Goal: Information Seeking & Learning: Learn about a topic

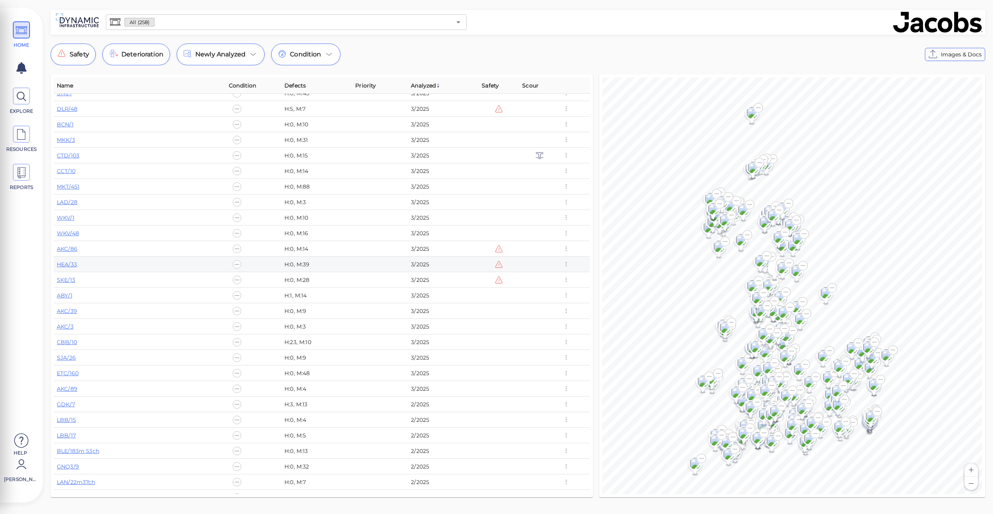
scroll to position [545, 0]
click at [75, 351] on link "GNQ3/9" at bounding box center [68, 350] width 22 height 7
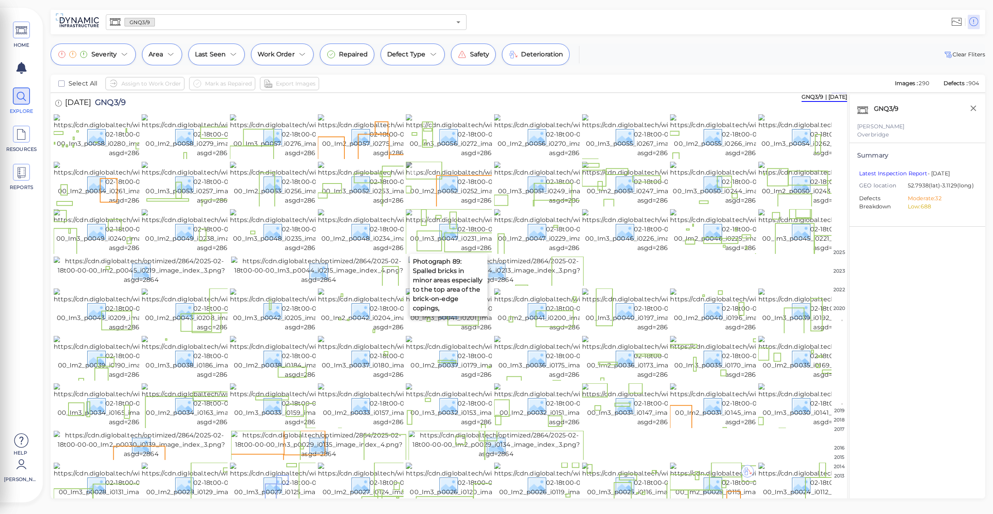
click at [452, 205] on img at bounding box center [478, 184] width 145 height 44
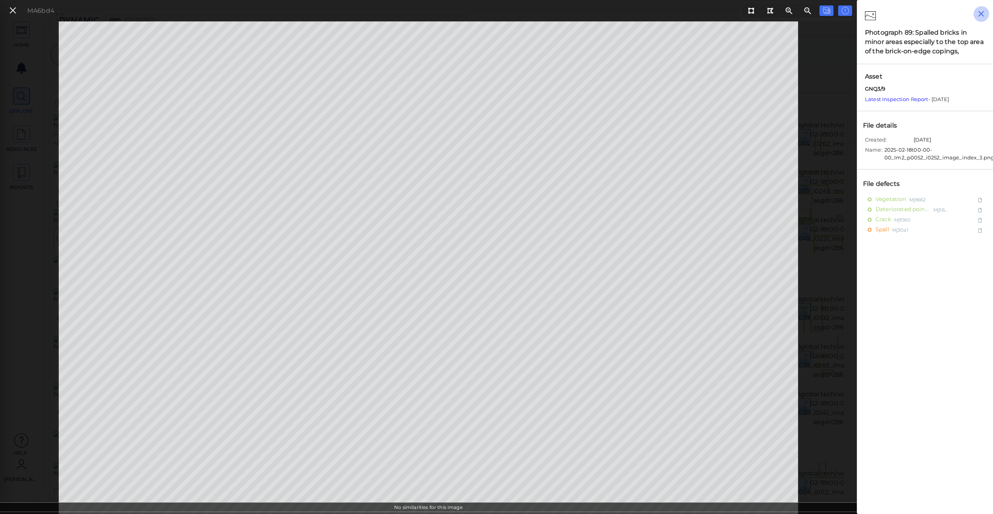
click at [984, 7] on button "button" at bounding box center [981, 14] width 16 height 16
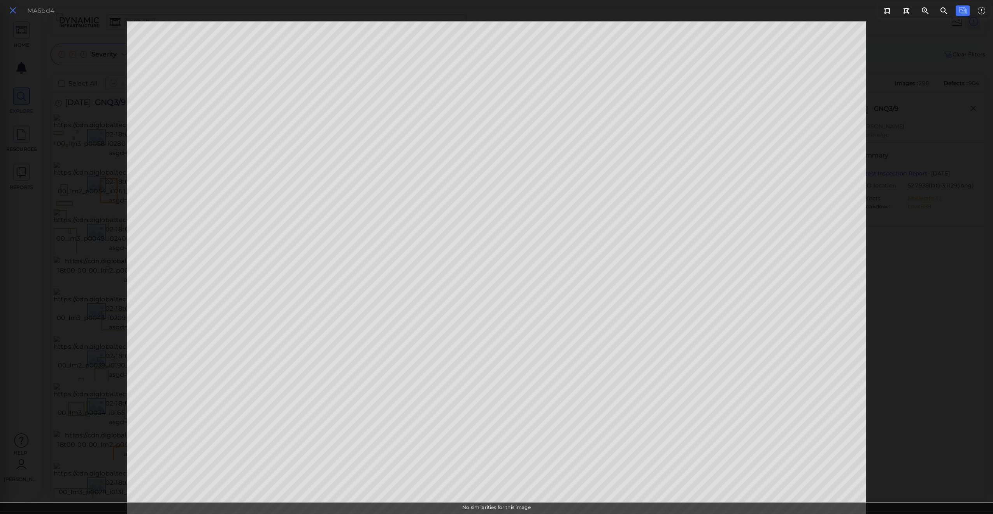
click at [16, 12] on icon at bounding box center [13, 10] width 9 height 11
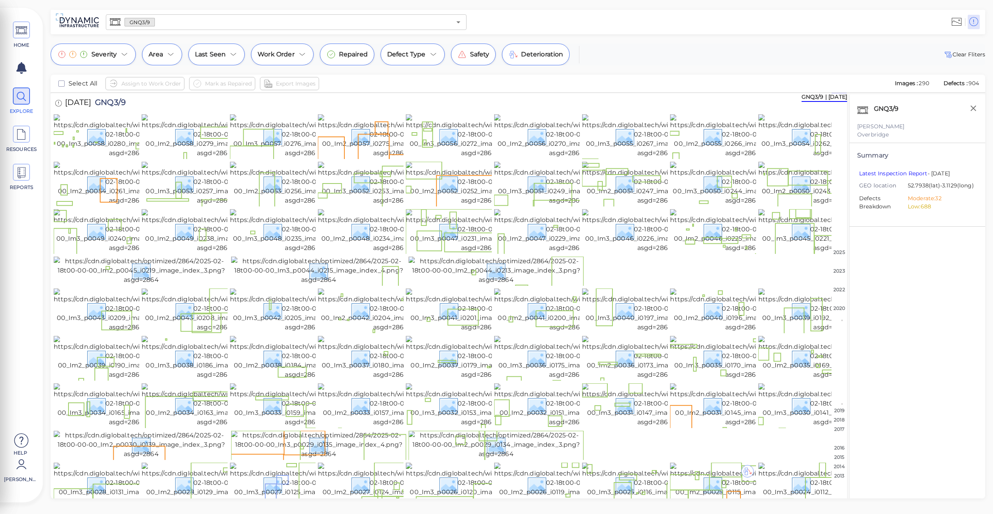
click at [712, 286] on div at bounding box center [449, 271] width 790 height 29
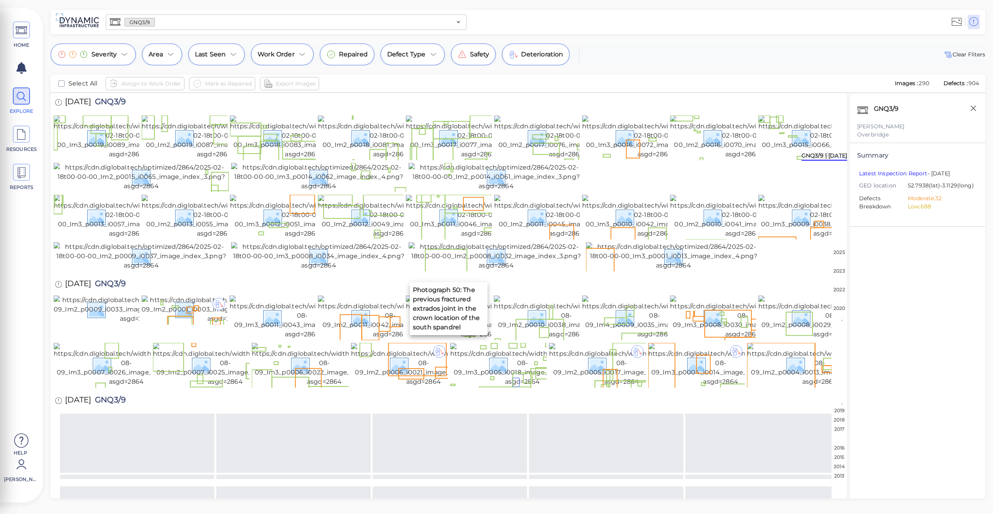
scroll to position [506, 0]
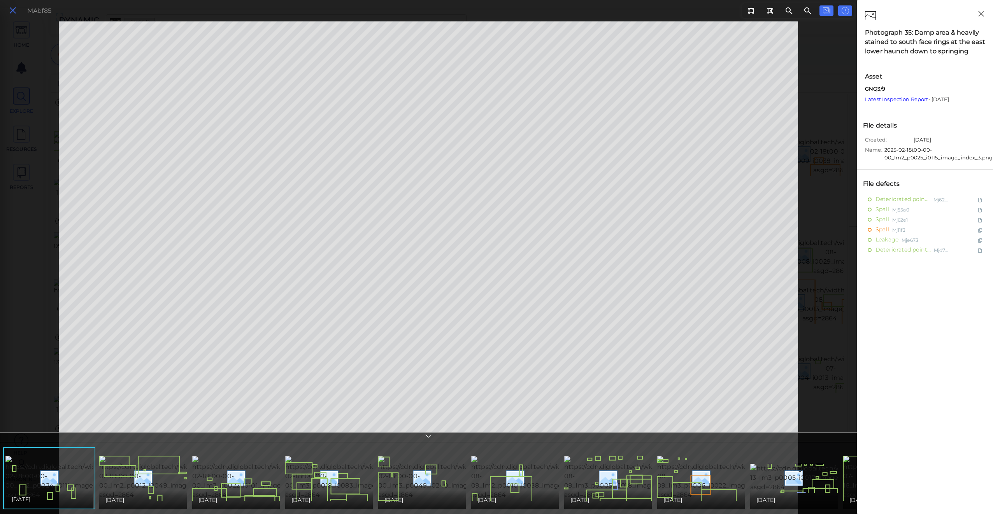
click at [17, 12] on button at bounding box center [12, 10] width 13 height 11
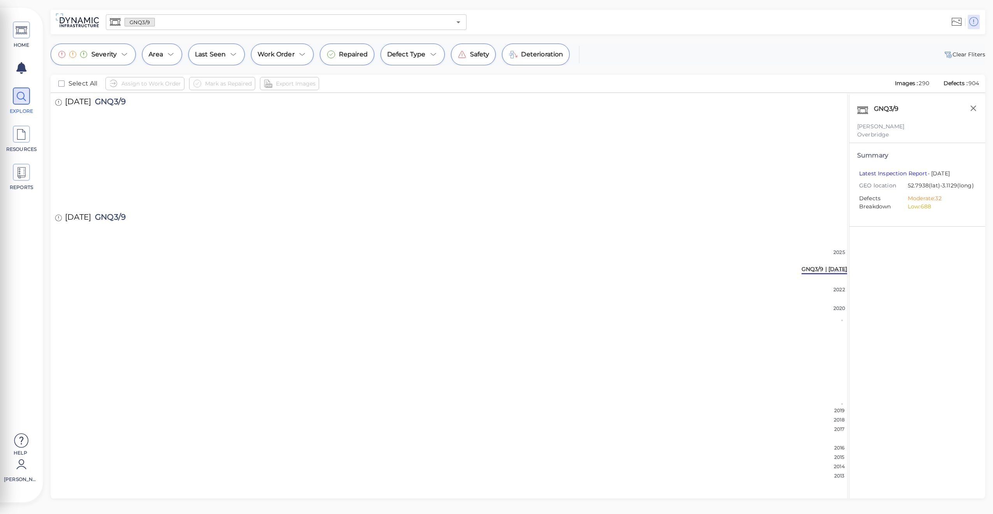
scroll to position [1295, 0]
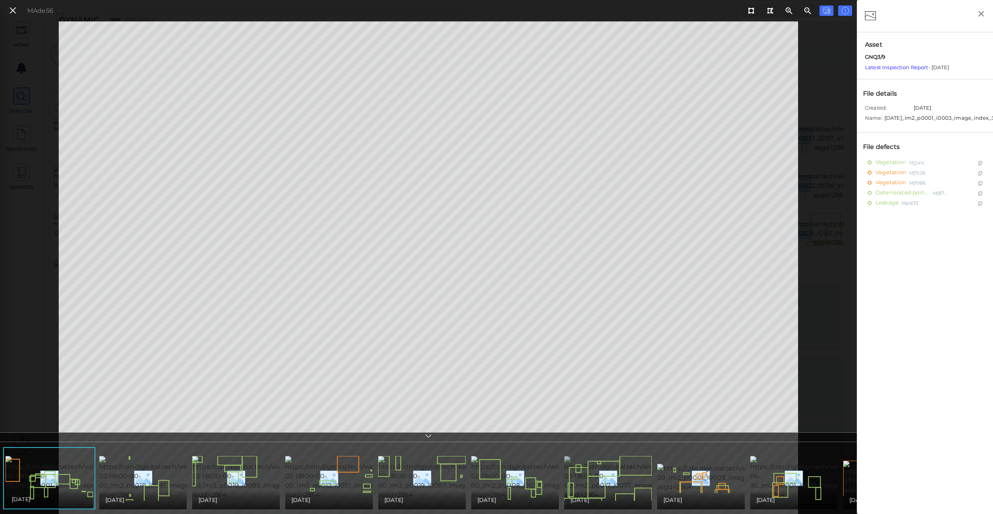
click at [609, 461] on img at bounding box center [636, 478] width 145 height 44
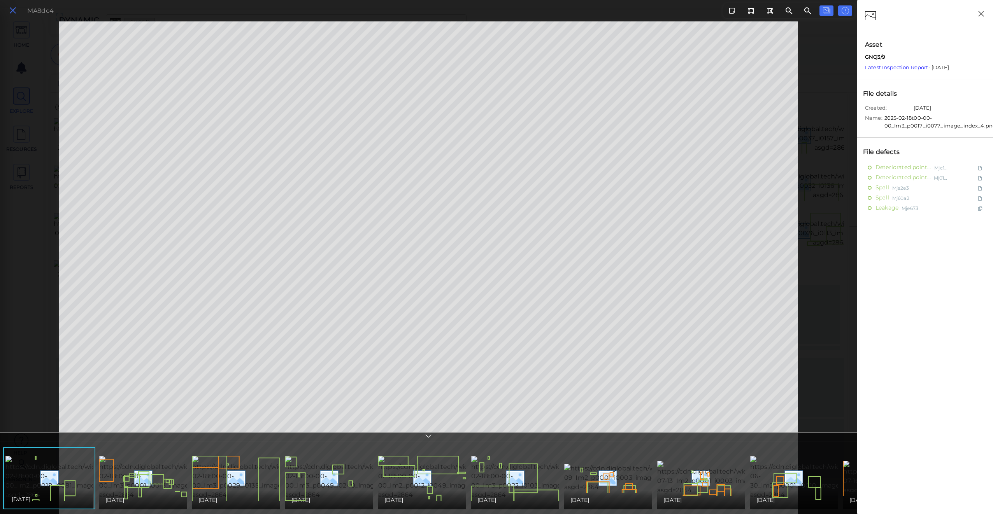
click at [14, 9] on icon at bounding box center [13, 10] width 9 height 11
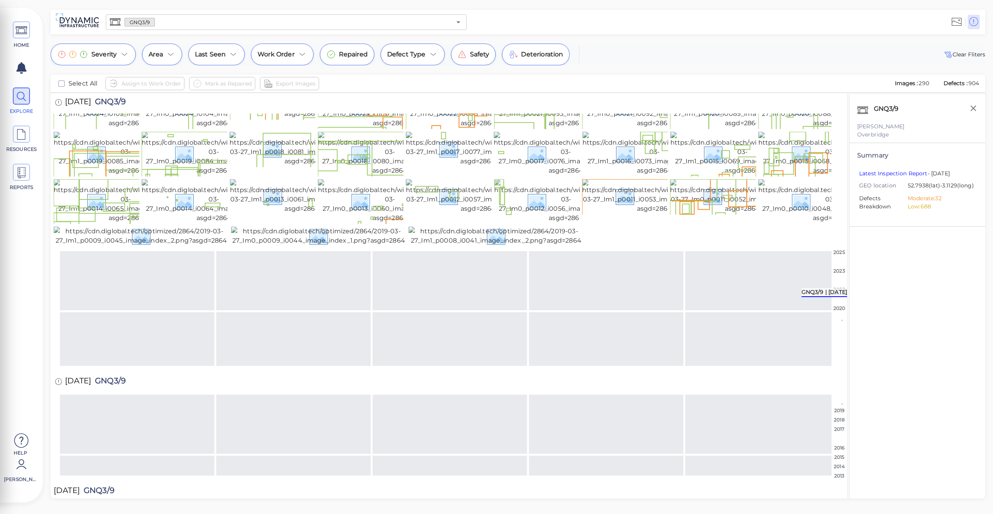
scroll to position [1490, 0]
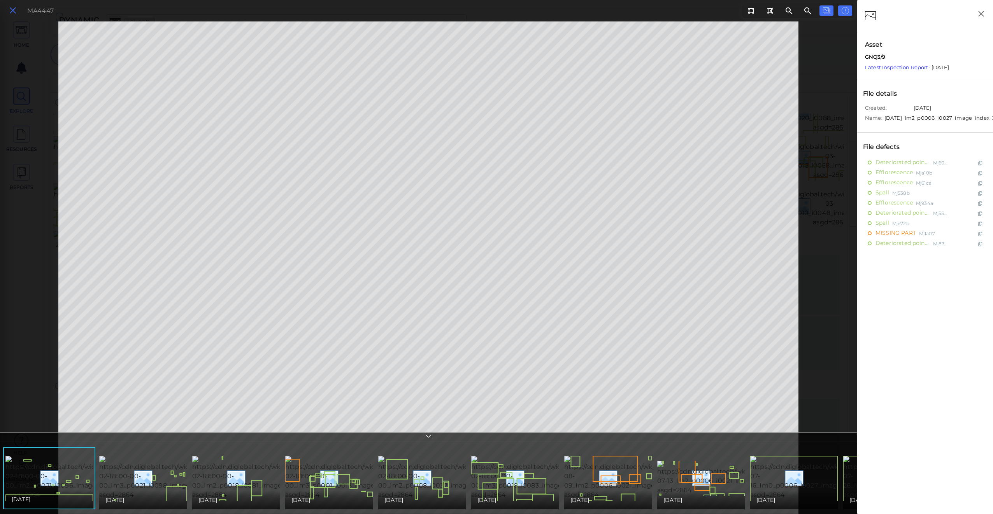
click at [9, 15] on icon at bounding box center [13, 10] width 9 height 11
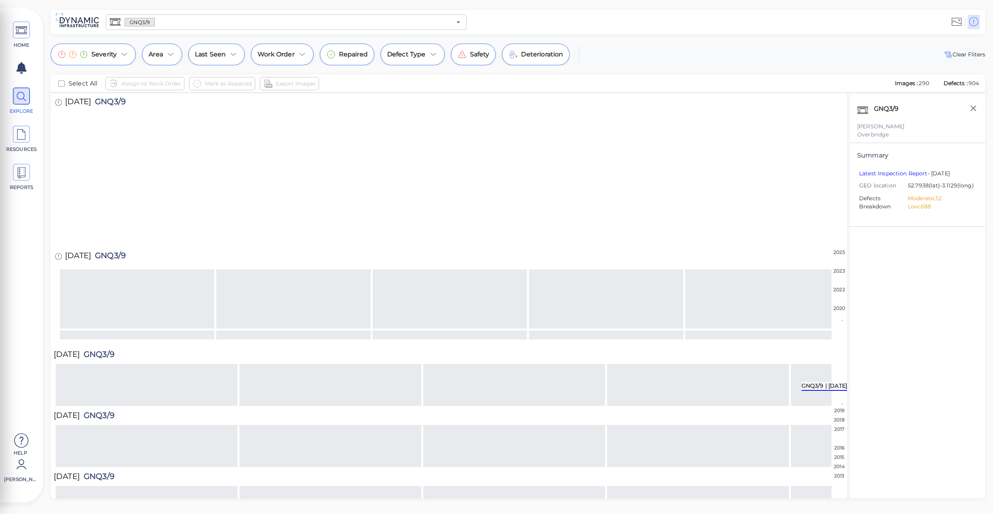
scroll to position [2481, 0]
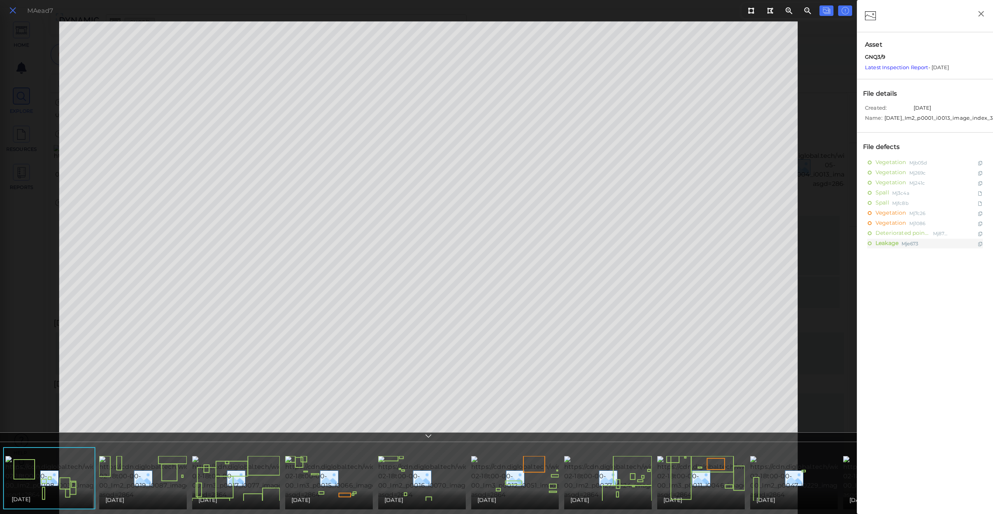
click at [8, 6] on button at bounding box center [12, 10] width 13 height 11
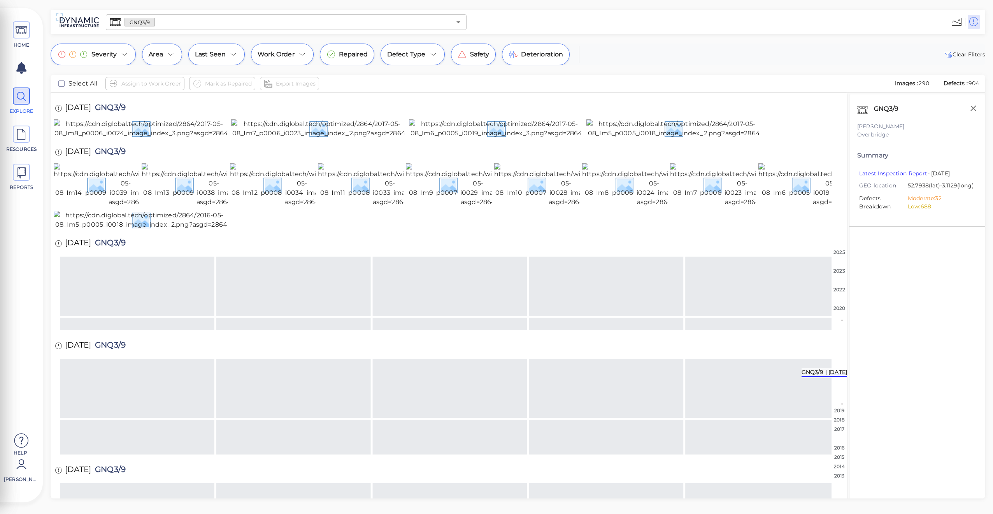
scroll to position [2283, 0]
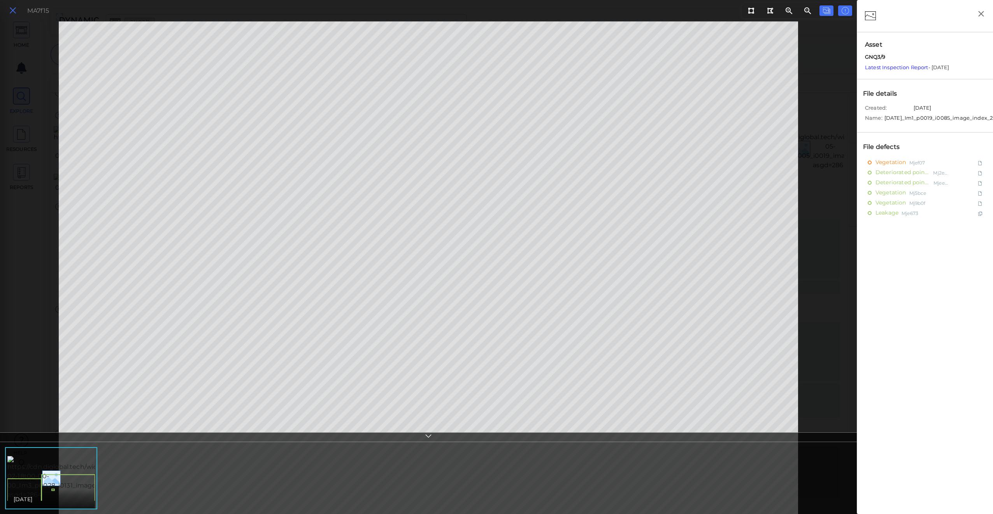
click at [13, 9] on icon at bounding box center [13, 10] width 9 height 11
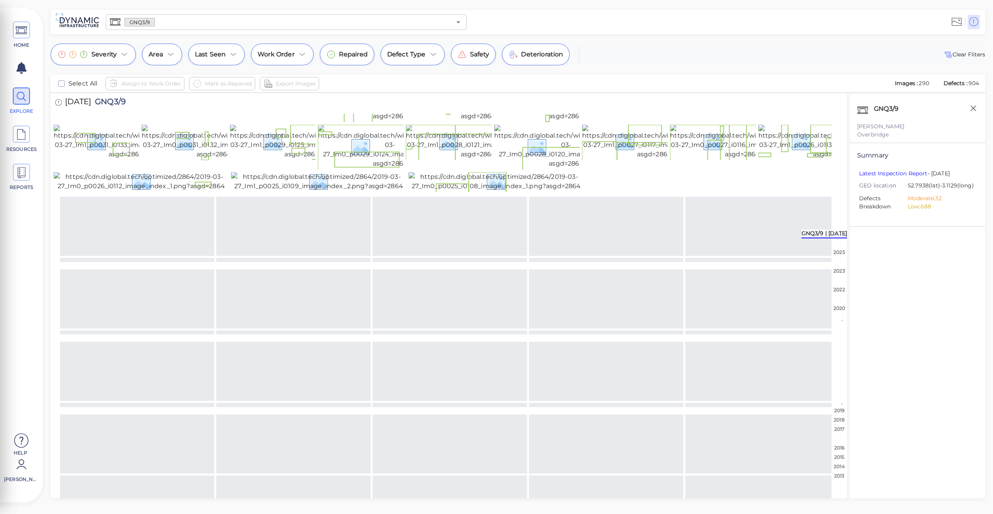
scroll to position [1211, 0]
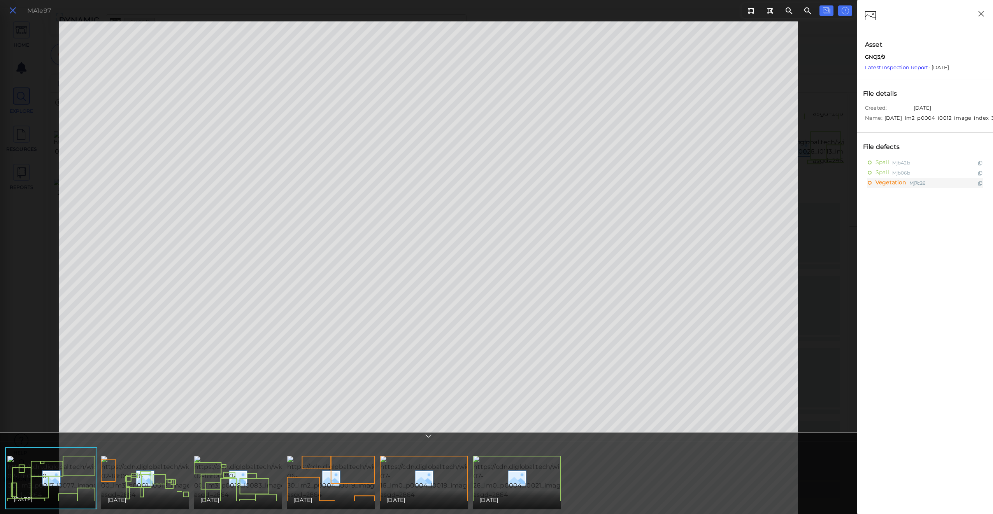
click at [16, 12] on icon at bounding box center [13, 10] width 9 height 11
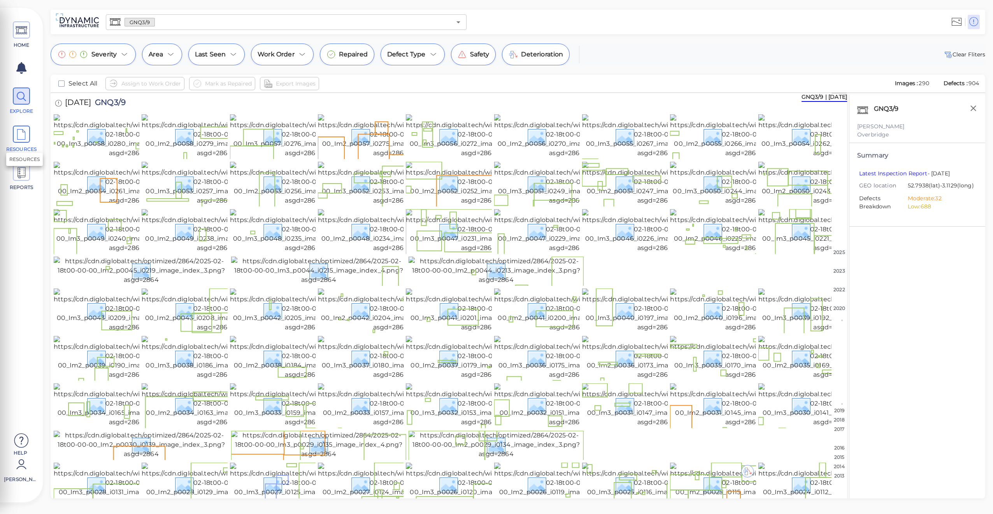
click at [12, 132] on span "RESOURCES" at bounding box center [21, 139] width 35 height 27
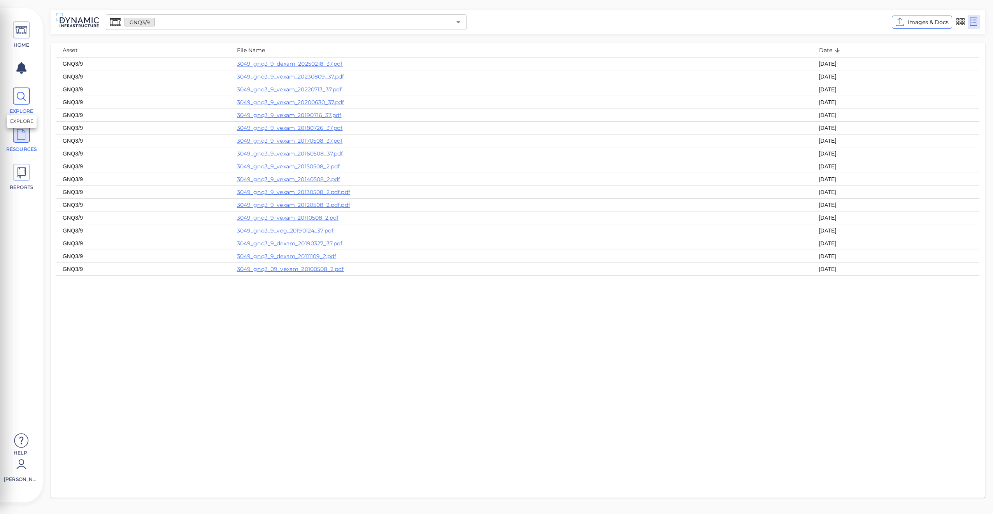
click at [28, 114] on span "EXPLORE" at bounding box center [21, 111] width 33 height 7
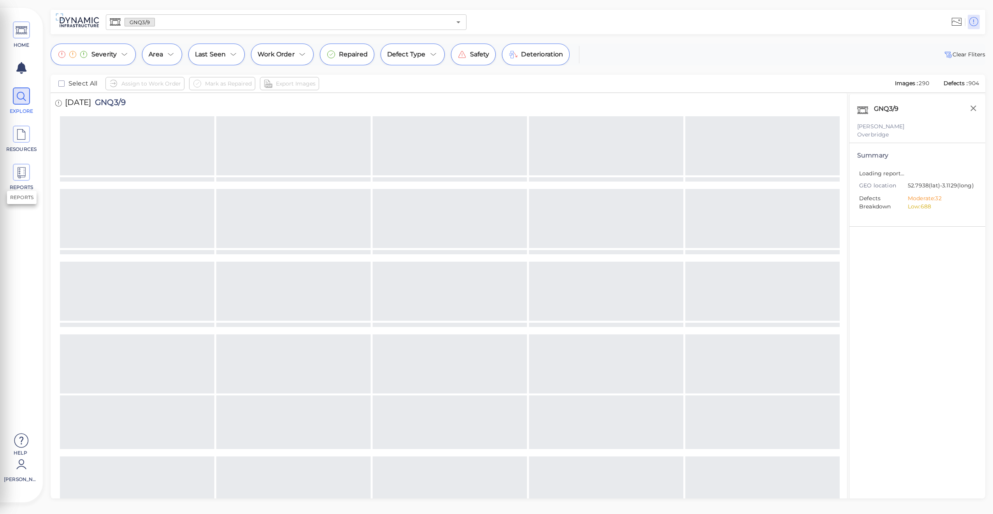
click at [20, 176] on icon at bounding box center [22, 173] width 12 height 18
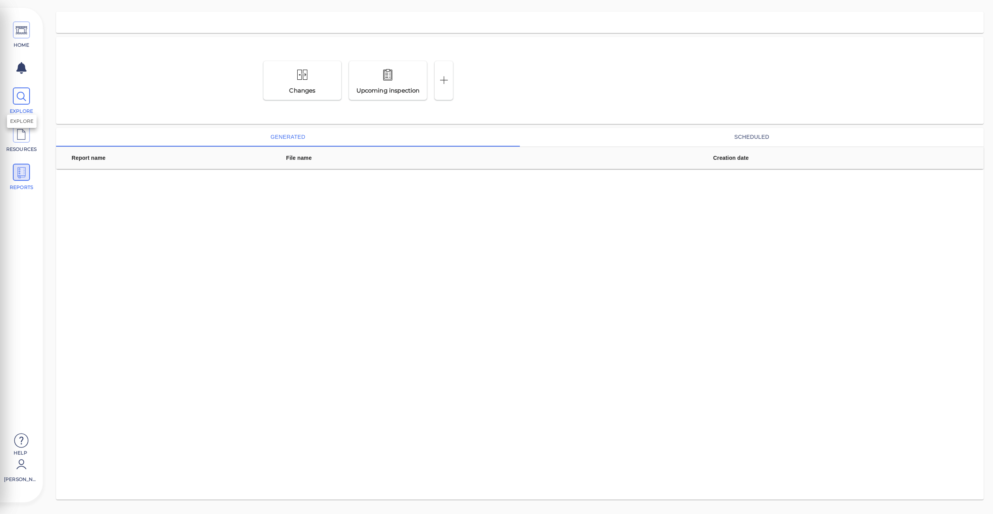
click at [19, 96] on icon at bounding box center [22, 97] width 12 height 18
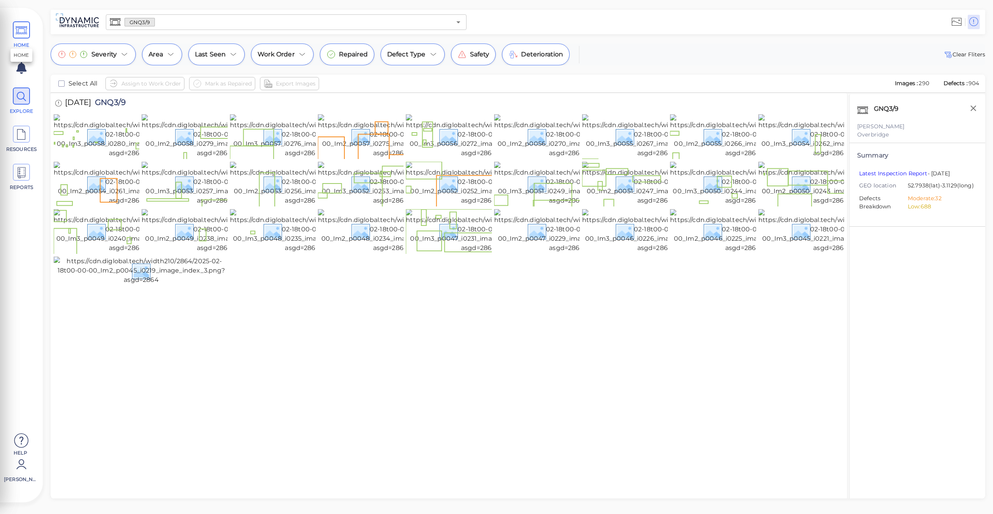
click at [13, 30] on span at bounding box center [21, 29] width 17 height 17
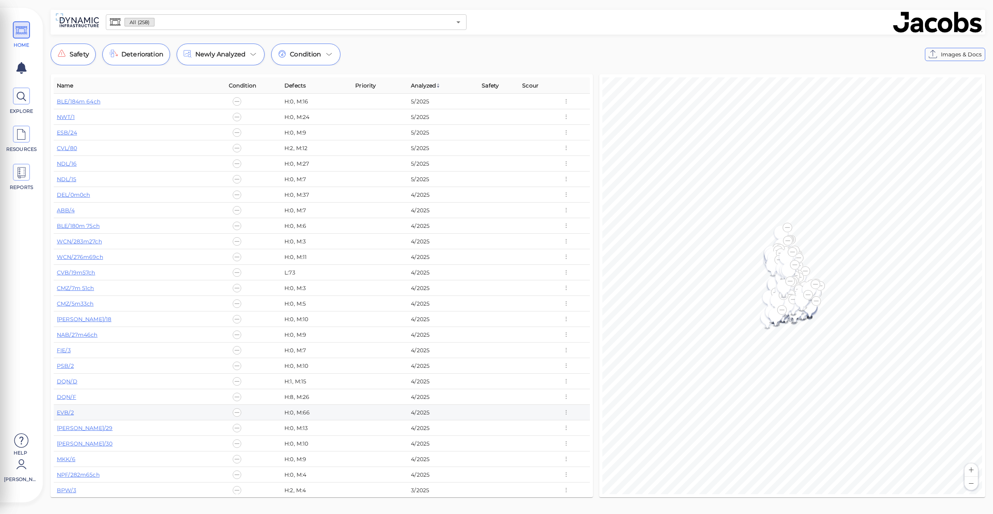
scroll to position [117, 0]
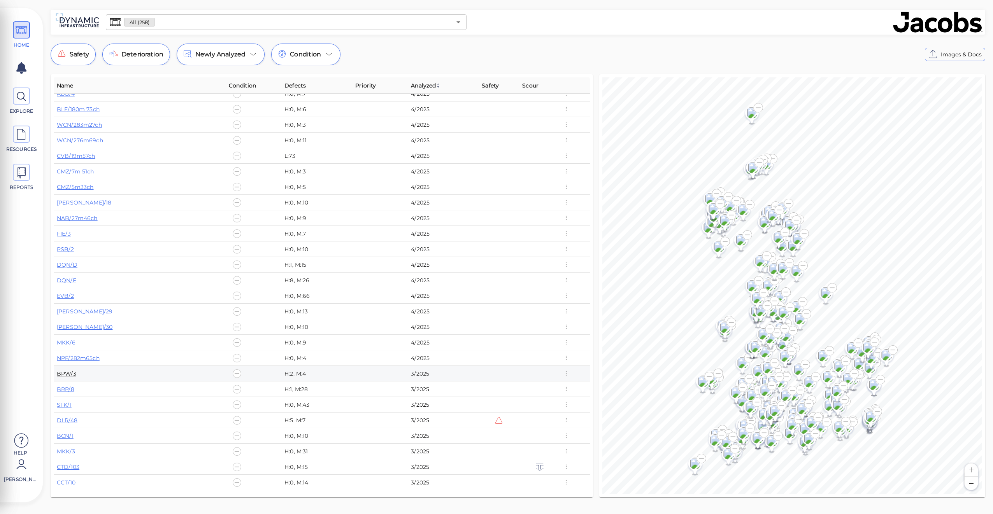
click at [68, 373] on link "BPW/3" at bounding box center [66, 373] width 19 height 7
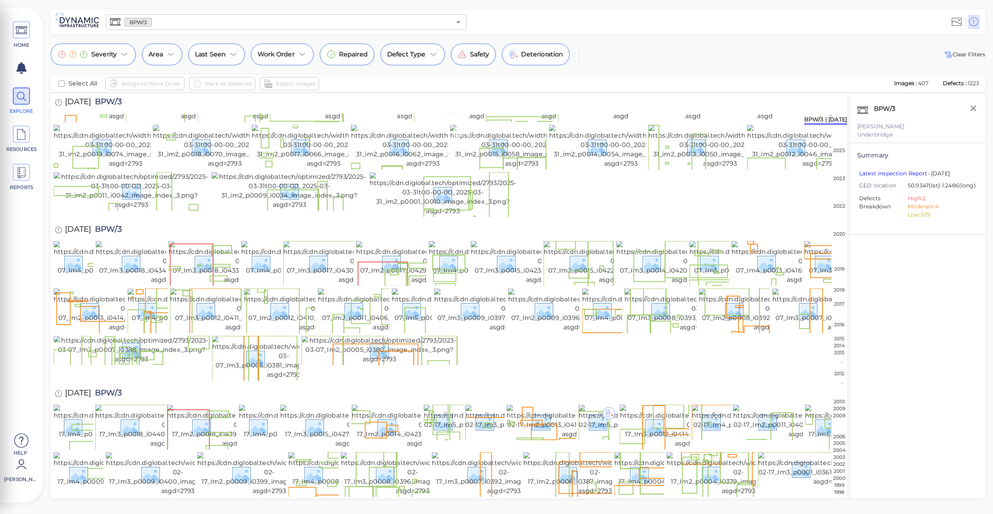
scroll to position [233, 0]
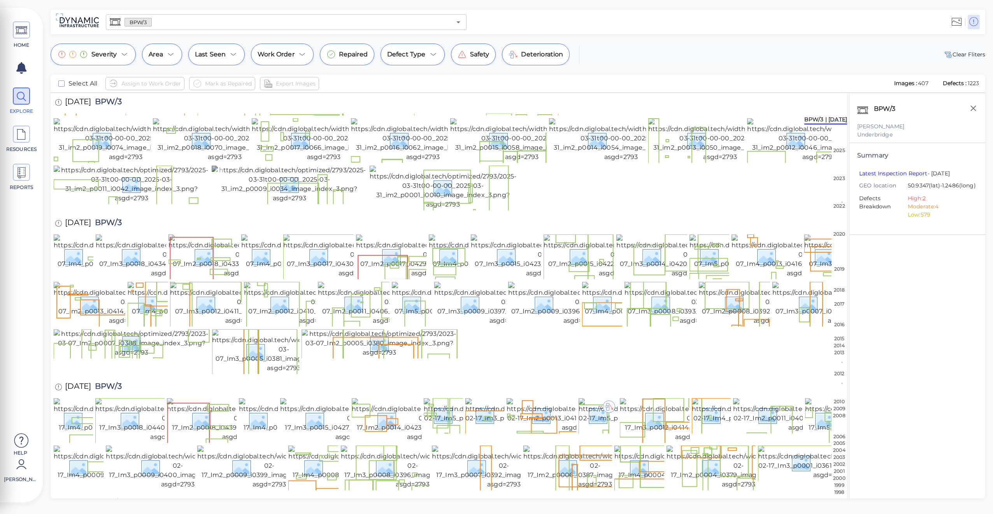
click at [328, 203] on img at bounding box center [290, 184] width 156 height 37
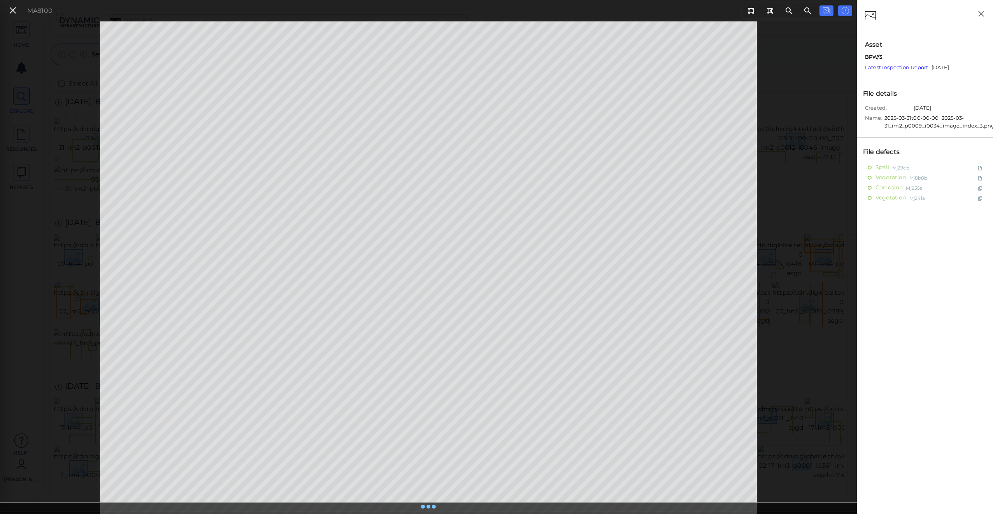
click at [13, 12] on icon at bounding box center [13, 10] width 9 height 11
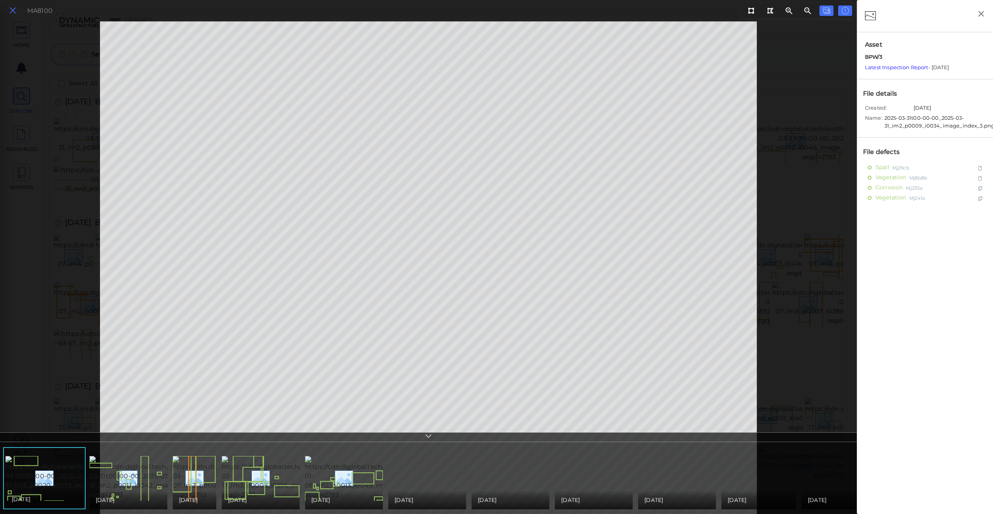
click at [16, 12] on icon at bounding box center [13, 10] width 9 height 11
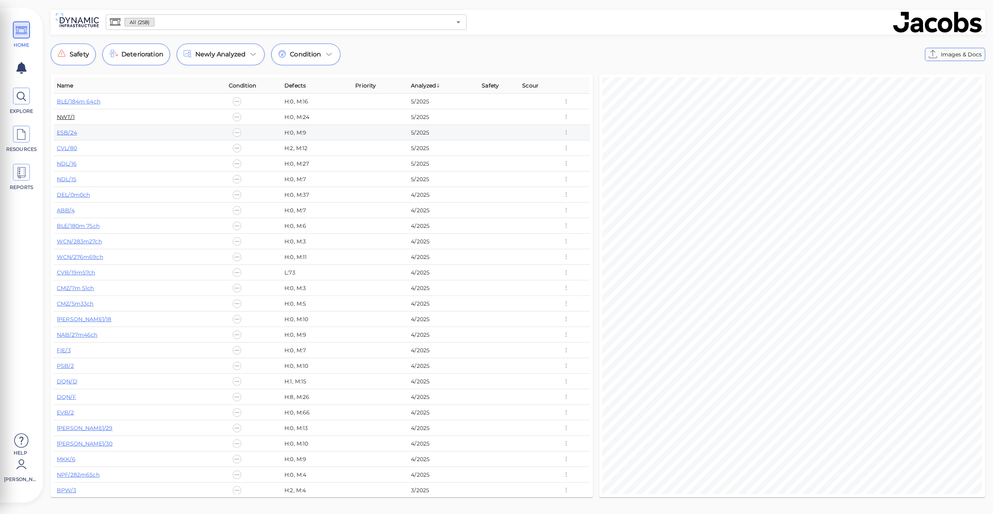
click at [68, 115] on link "NWT/1" at bounding box center [66, 117] width 18 height 7
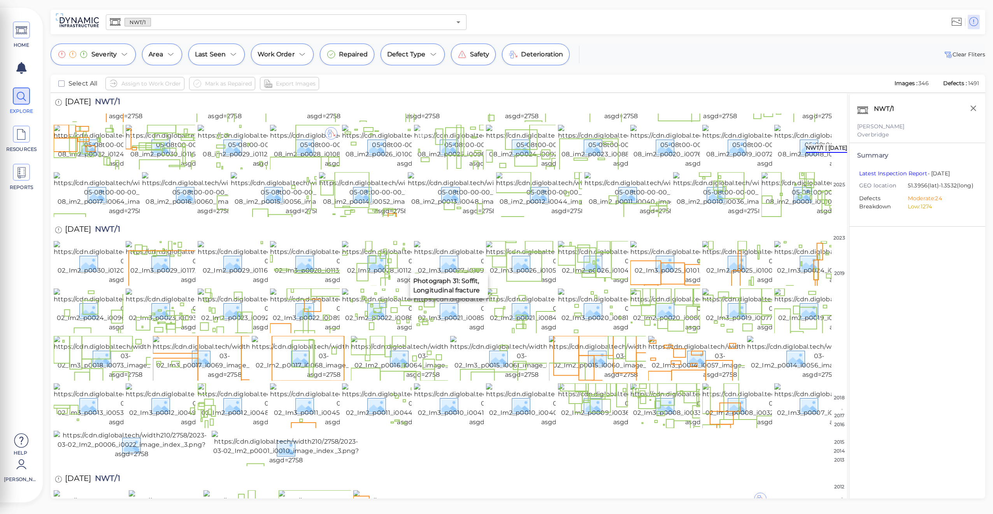
scroll to position [350, 0]
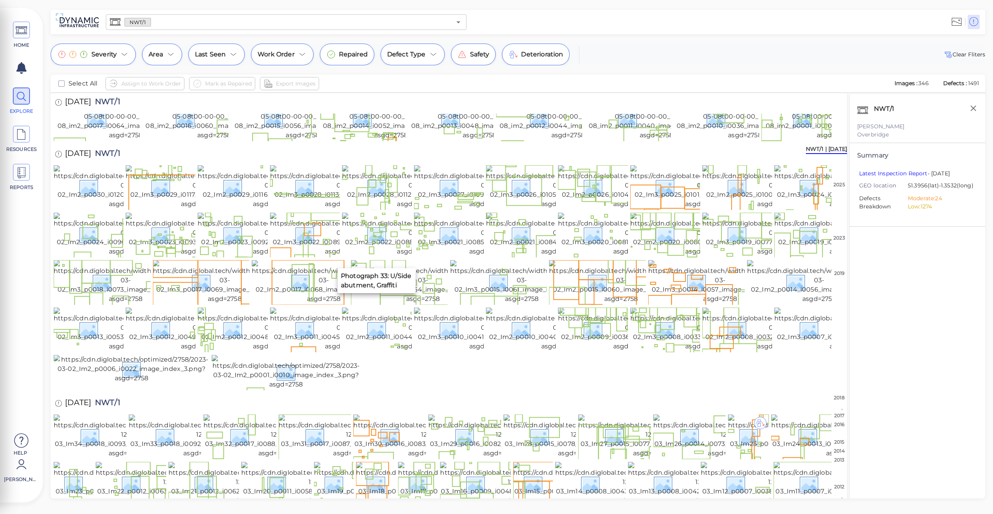
click at [390, 93] on img at bounding box center [414, 71] width 144 height 44
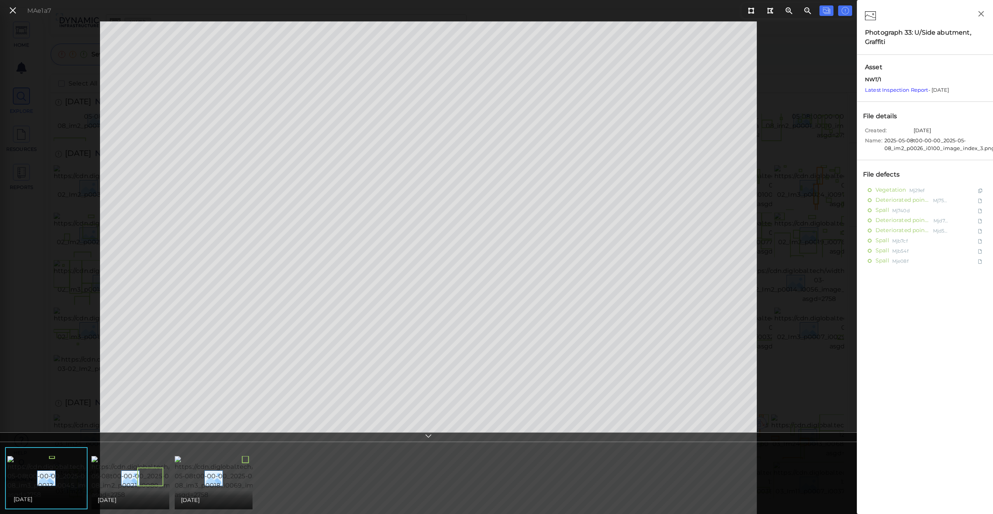
click at [785, 201] on div "MAe1a7" at bounding box center [428, 267] width 857 height 493
click at [14, 14] on icon at bounding box center [13, 10] width 9 height 11
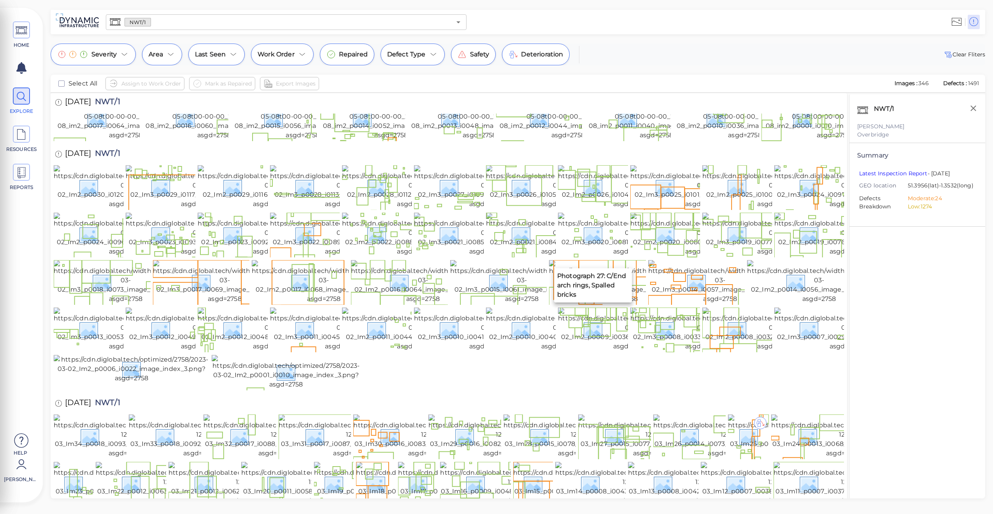
click at [591, 93] on img at bounding box center [630, 71] width 144 height 44
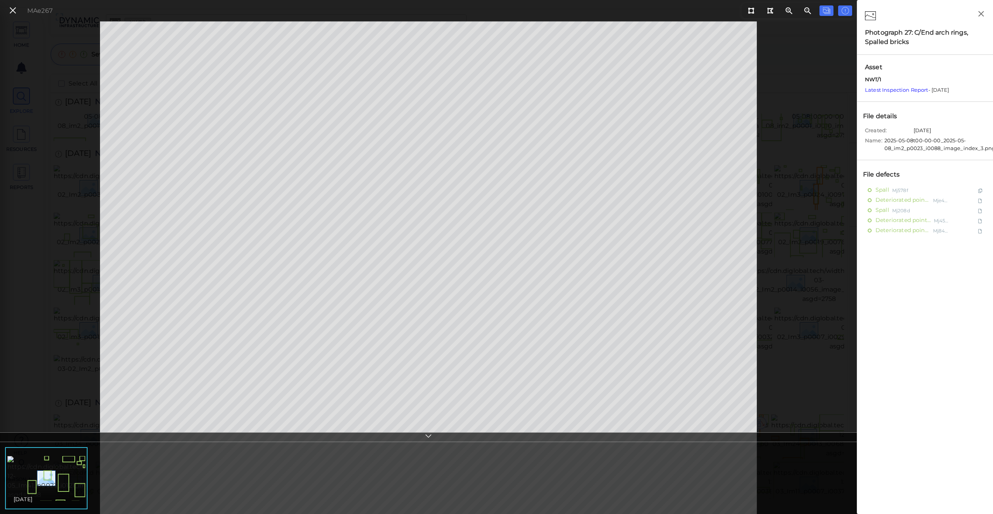
click at [9, 61] on div "MAe267" at bounding box center [428, 267] width 857 height 493
click at [11, 11] on icon at bounding box center [13, 10] width 9 height 11
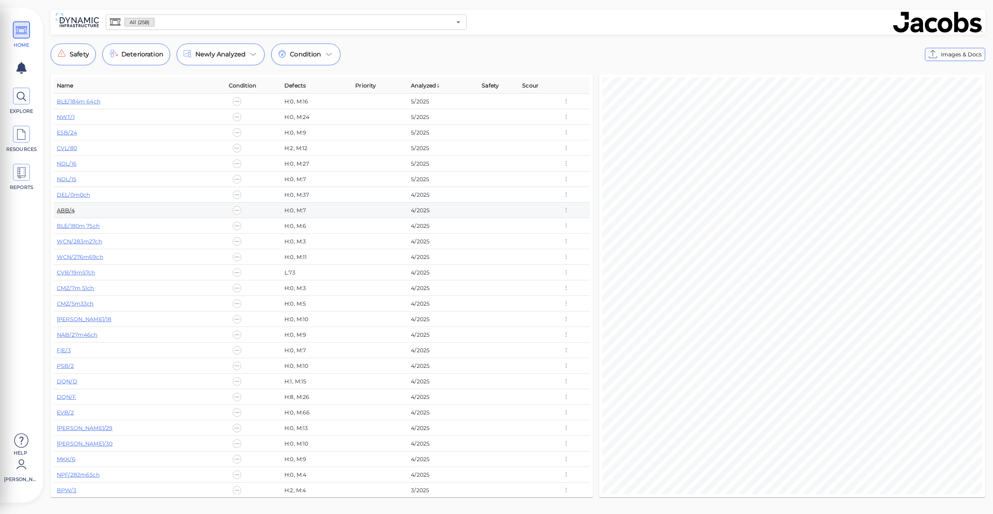
click at [72, 208] on link "ABB/4" at bounding box center [66, 210] width 18 height 7
click at [81, 100] on link "BLE/184m 64ch" at bounding box center [79, 101] width 44 height 7
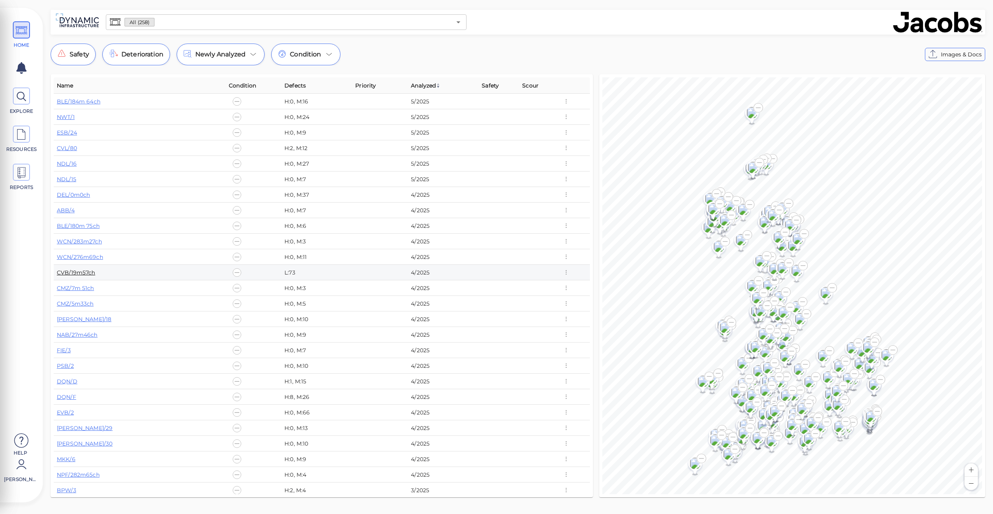
click at [70, 269] on link "CVB/19m57ch" at bounding box center [76, 272] width 39 height 7
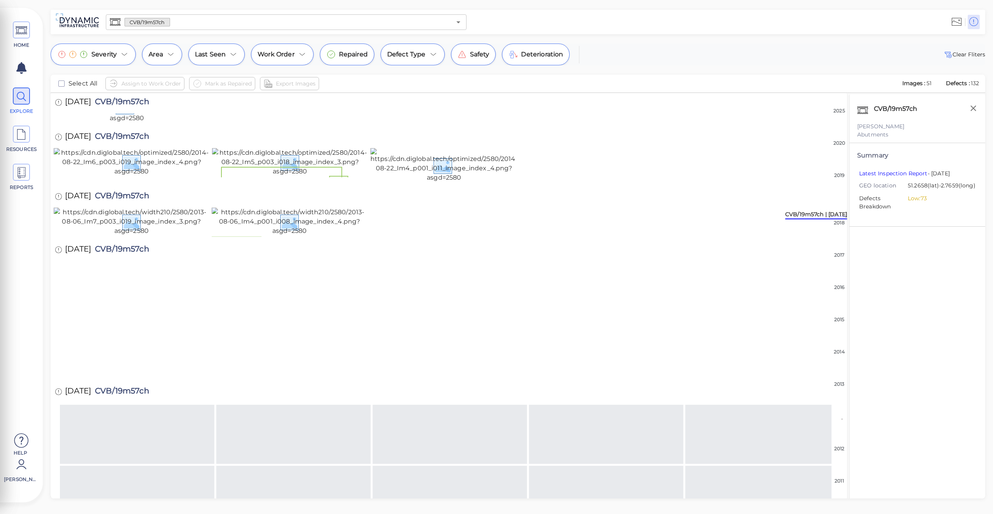
scroll to position [467, 0]
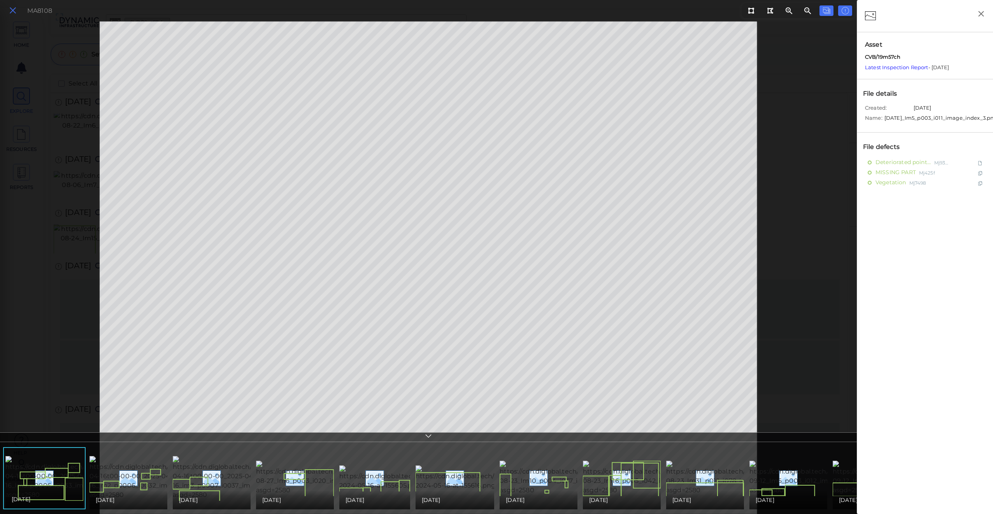
drag, startPoint x: 21, startPoint y: 10, endPoint x: 15, endPoint y: 10, distance: 5.5
click at [20, 11] on div "MA8108" at bounding box center [29, 10] width 54 height 17
click at [14, 9] on icon at bounding box center [13, 10] width 9 height 11
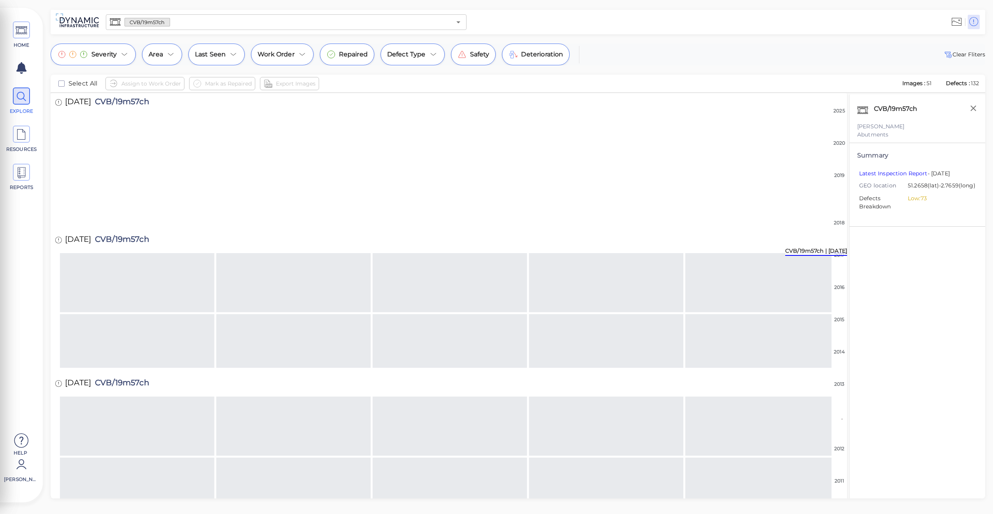
scroll to position [844, 0]
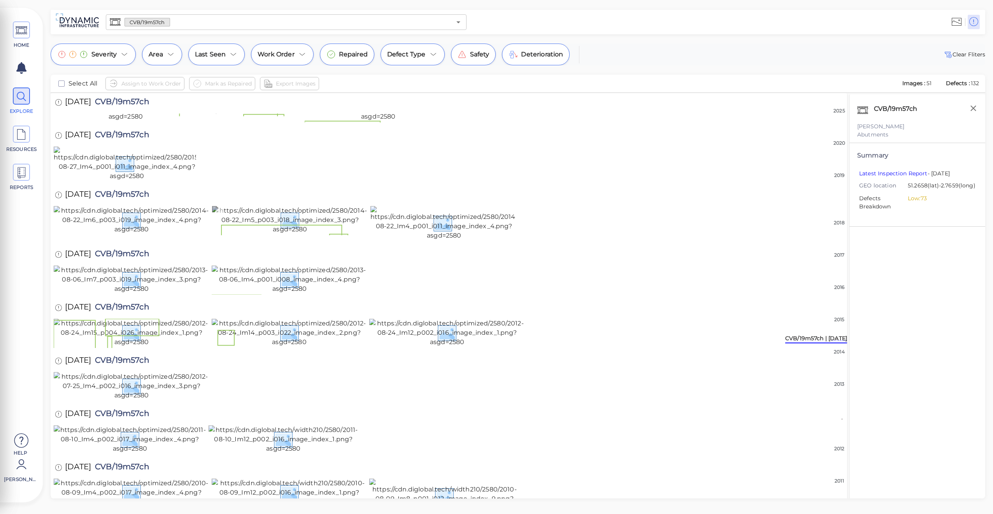
click at [283, 234] on img at bounding box center [290, 220] width 156 height 28
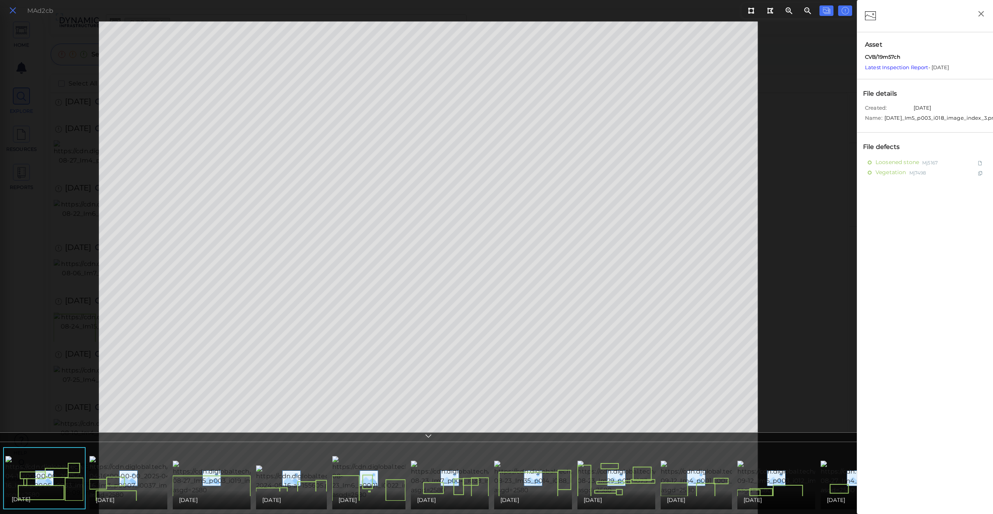
click at [14, 12] on icon at bounding box center [13, 10] width 9 height 11
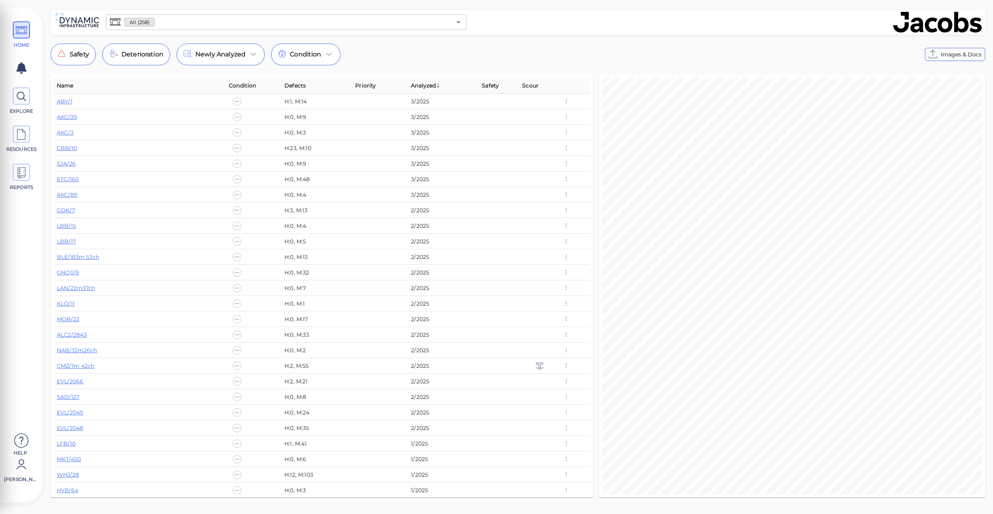
scroll to position [856, 0]
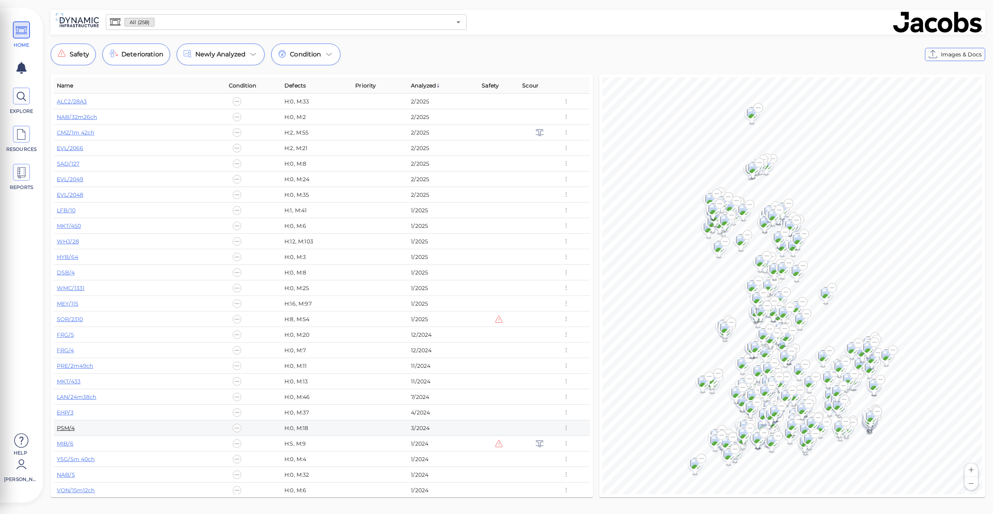
click at [60, 426] on link "PSM/4" at bounding box center [66, 428] width 18 height 7
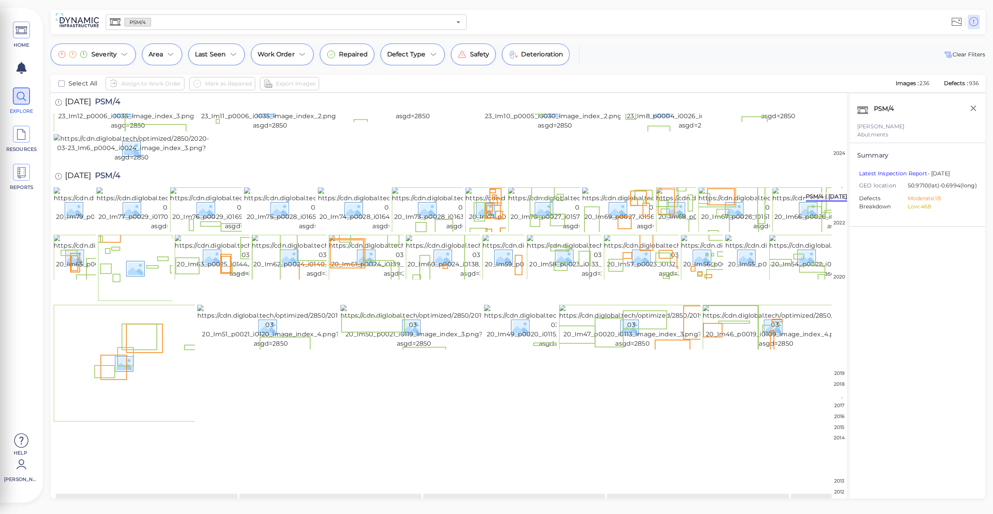
scroll to position [672, 0]
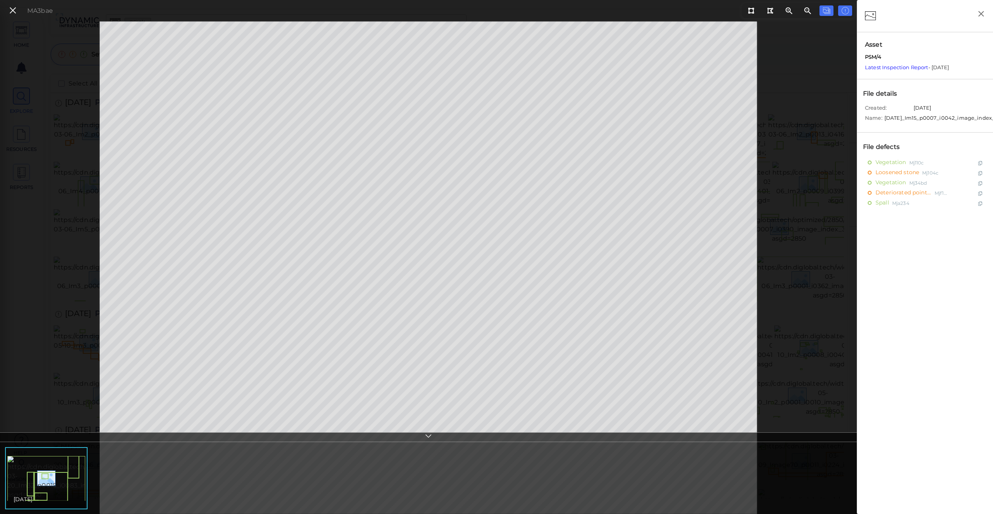
scroll to position [672, 0]
click at [7, 64] on div "MA3bae" at bounding box center [428, 267] width 857 height 493
click at [10, 6] on icon at bounding box center [13, 10] width 9 height 11
click at [17, 11] on button at bounding box center [12, 10] width 13 height 11
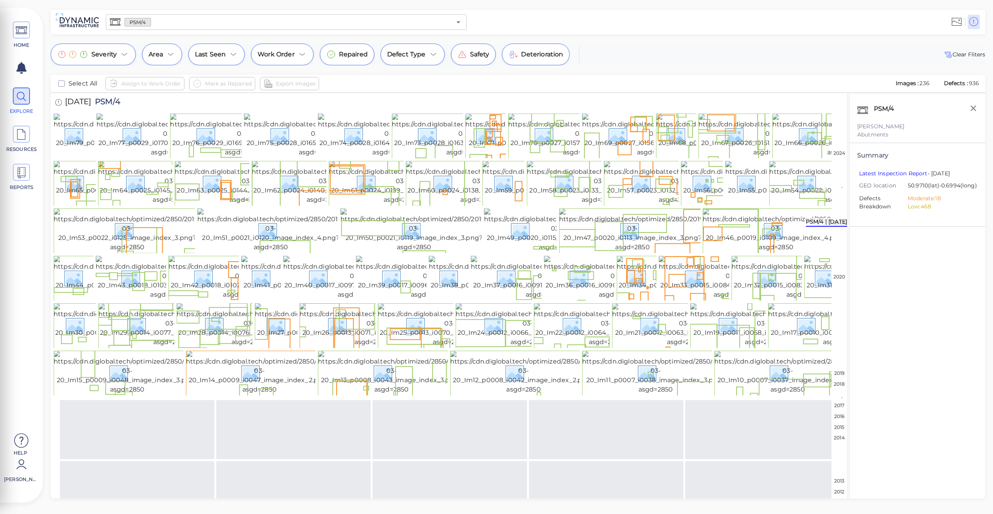
click at [916, 203] on li "Moderate: 18" at bounding box center [940, 199] width 64 height 8
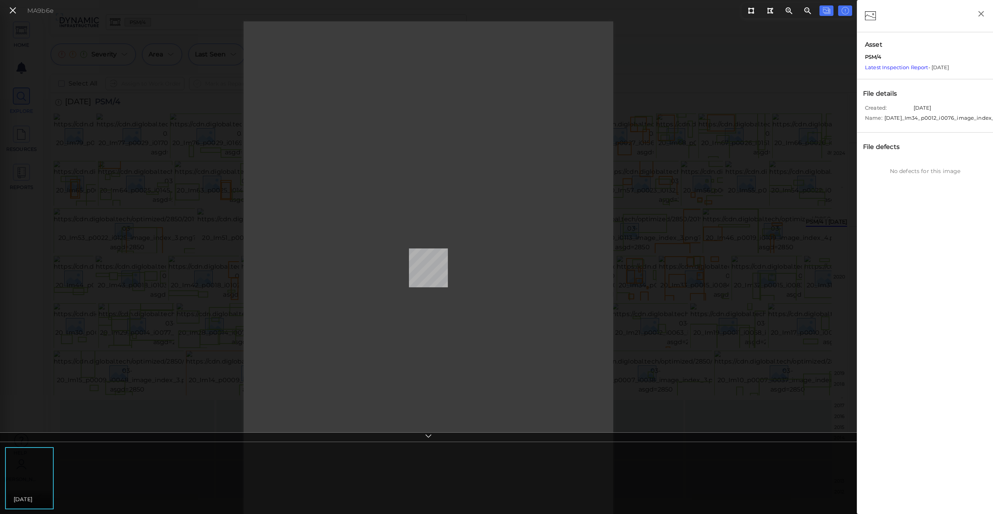
click at [788, 147] on div "MA9b6e" at bounding box center [428, 267] width 857 height 493
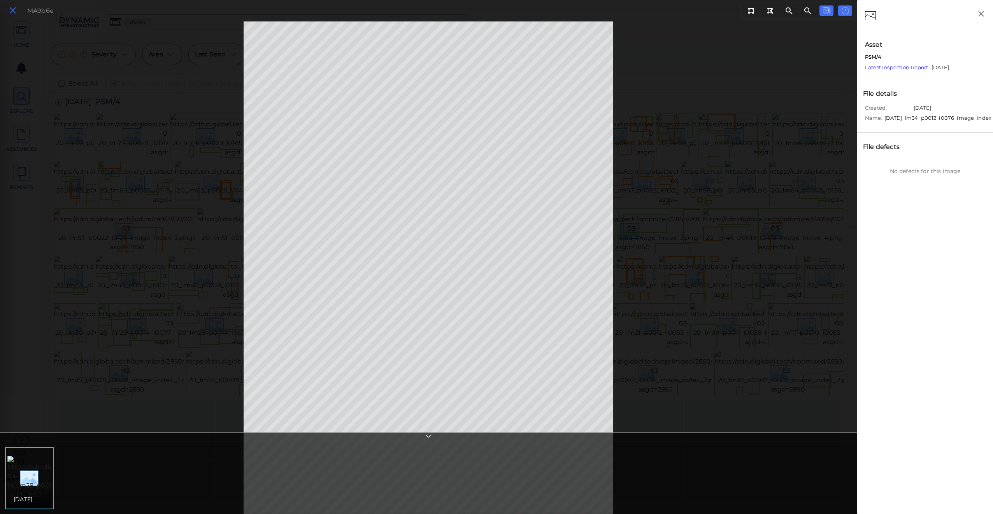
click at [10, 13] on icon at bounding box center [13, 10] width 9 height 11
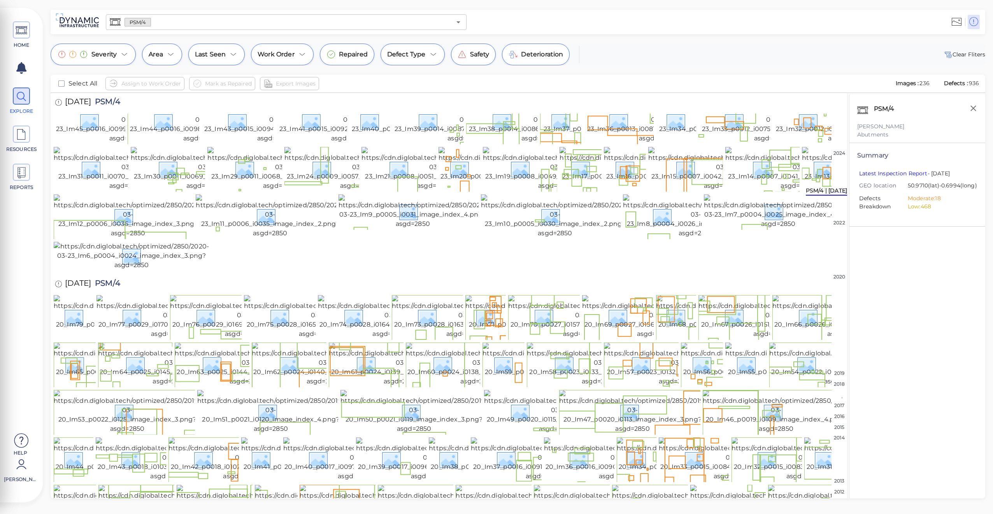
scroll to position [478, 0]
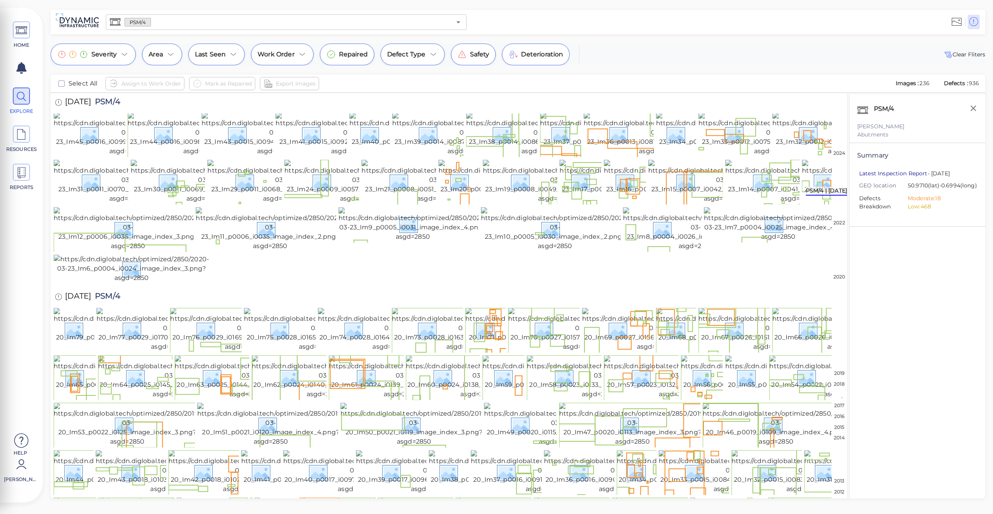
click at [908, 175] on link "Latest Inspection Report" at bounding box center [893, 173] width 68 height 7
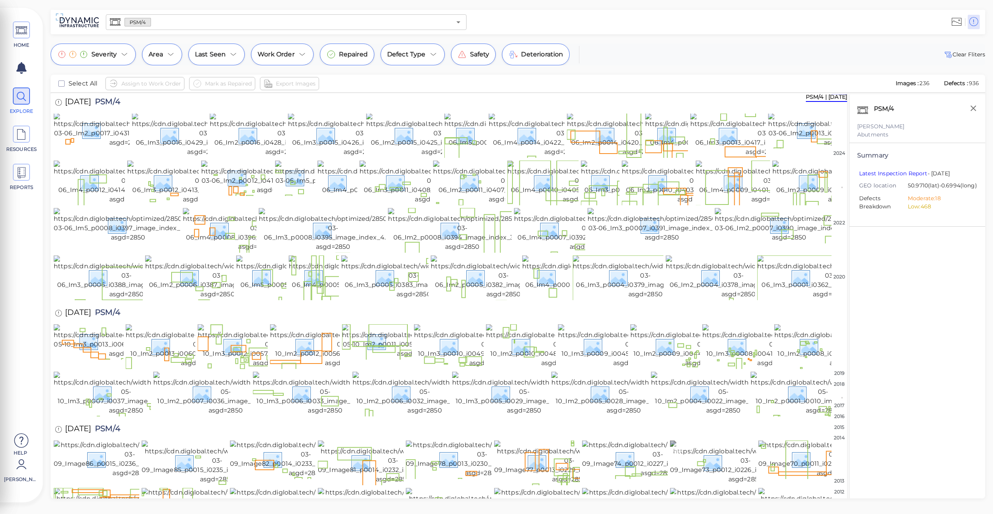
scroll to position [0, 0]
click at [924, 203] on li "Moderate: 18" at bounding box center [940, 199] width 64 height 8
click at [942, 203] on li "Moderate: 18" at bounding box center [940, 199] width 64 height 8
click at [880, 207] on span "Defects Breakdown" at bounding box center [883, 203] width 49 height 16
